Goal: Complete application form

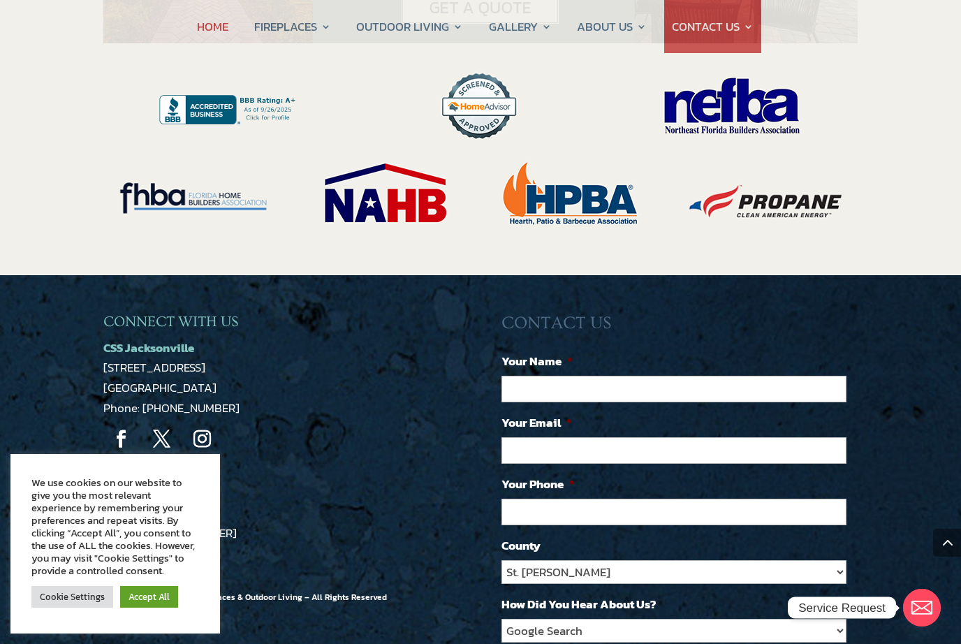
scroll to position [3014, 0]
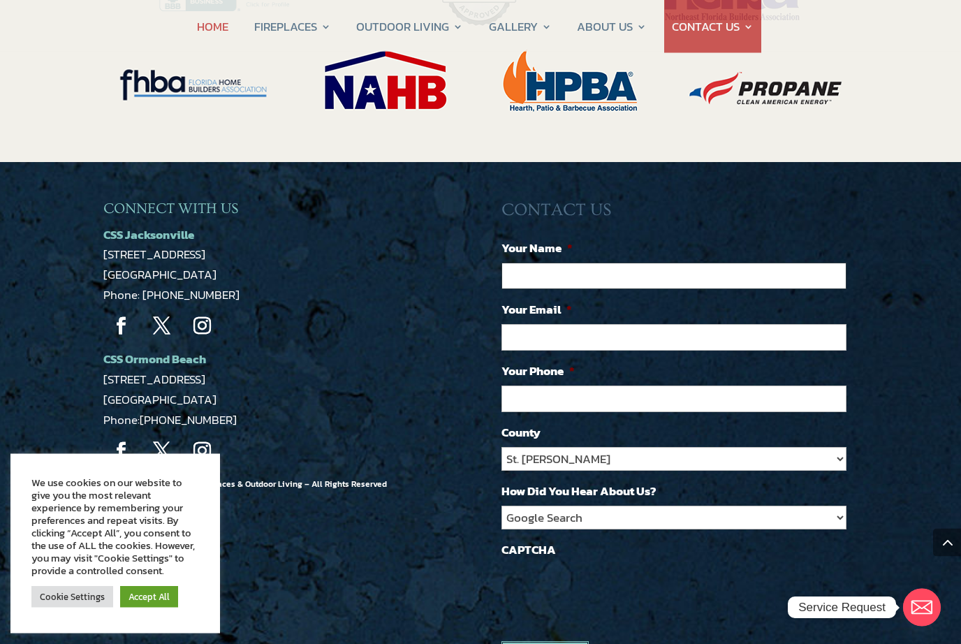
click at [543, 263] on input "Your Name *" at bounding box center [673, 276] width 345 height 27
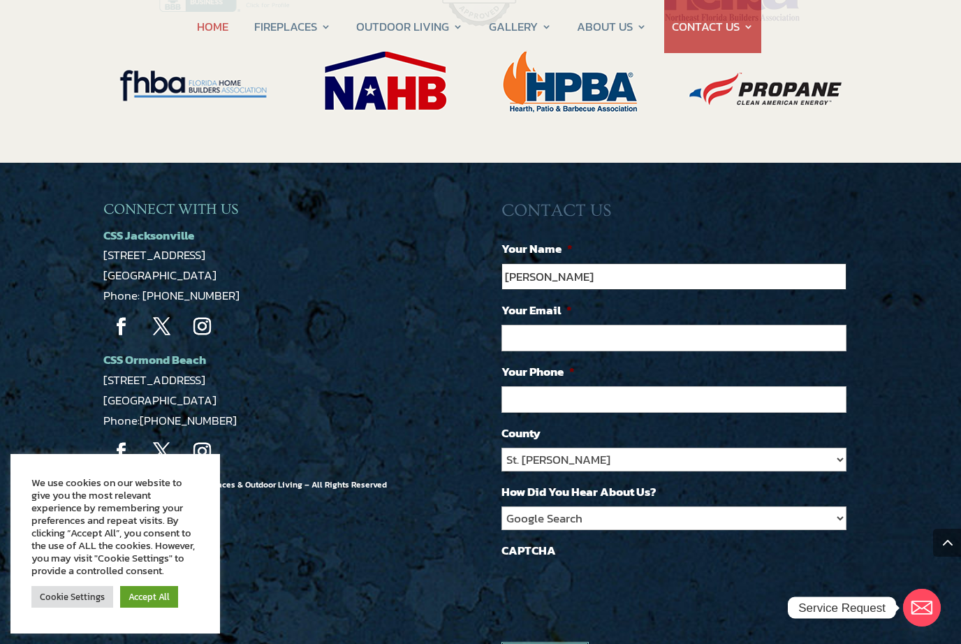
type input "Desmond Leahy"
click at [554, 325] on input "Your Email *" at bounding box center [673, 338] width 345 height 27
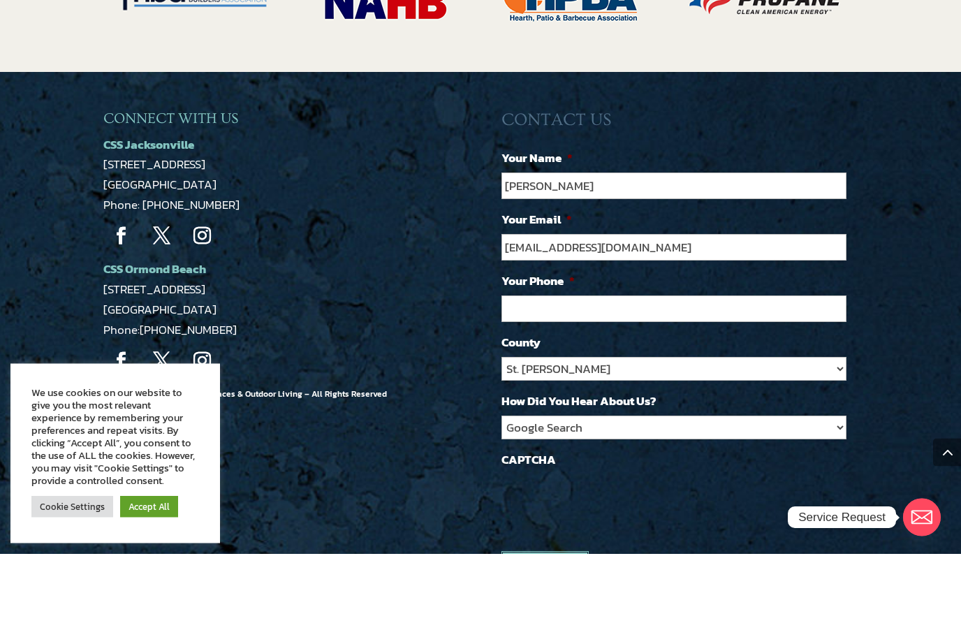
type input "dleahy2080@bellsouth.net"
click at [583, 386] on input "Your Phone *" at bounding box center [673, 399] width 345 height 27
type input "(516) 456-6103"
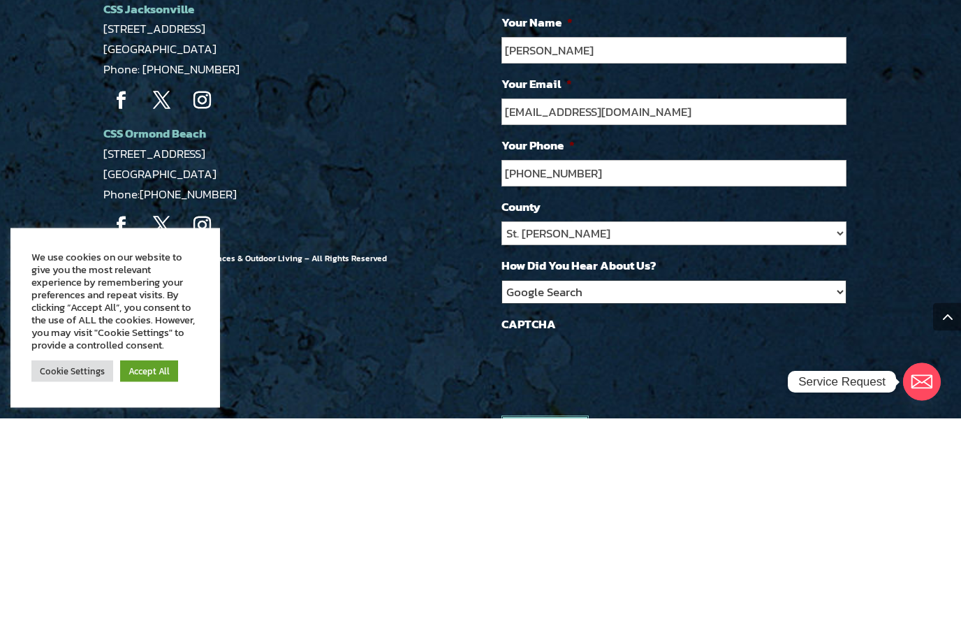
click at [627, 506] on select "Google Search Google Ad Referral Trucks Social Media Magazine Ad Other" at bounding box center [673, 518] width 345 height 24
